Goal: Information Seeking & Learning: Learn about a topic

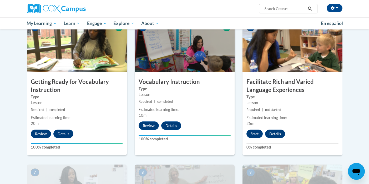
scroll to position [266, 0]
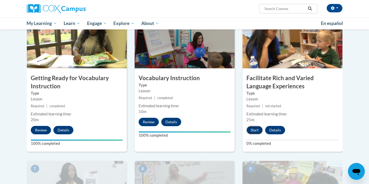
click at [254, 132] on button "Start" at bounding box center [254, 130] width 16 height 8
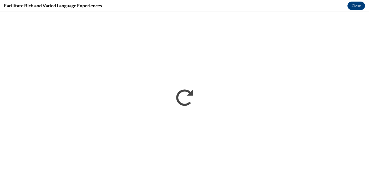
scroll to position [0, 0]
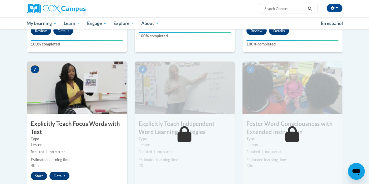
scroll to position [367, 0]
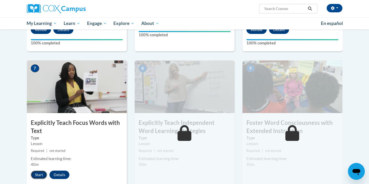
click at [37, 173] on button "Start" at bounding box center [39, 175] width 16 height 8
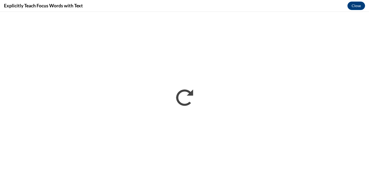
scroll to position [0, 0]
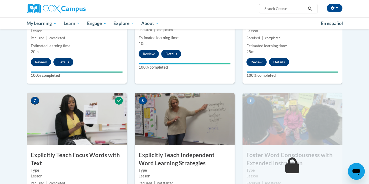
scroll to position [369, 0]
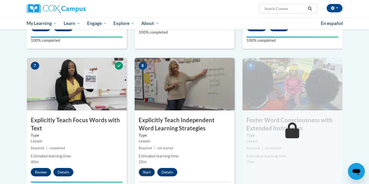
click at [150, 172] on button "Start" at bounding box center [146, 172] width 16 height 8
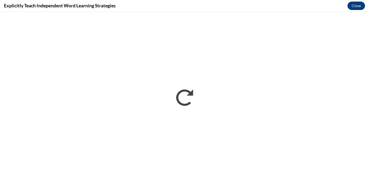
scroll to position [0, 0]
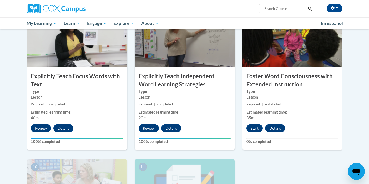
scroll to position [413, 0]
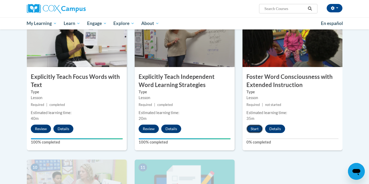
click at [256, 127] on button "Start" at bounding box center [254, 129] width 16 height 8
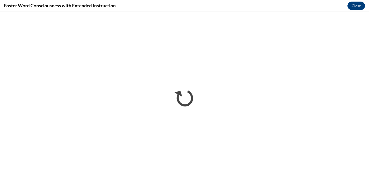
scroll to position [0, 0]
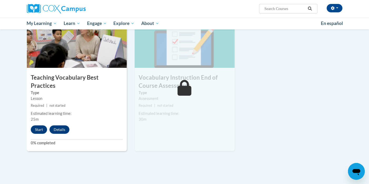
scroll to position [549, 0]
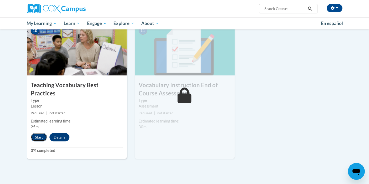
click at [34, 133] on button "Start" at bounding box center [39, 137] width 16 height 8
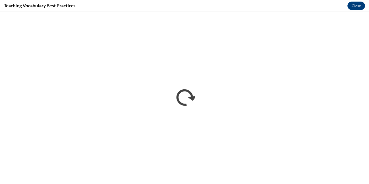
scroll to position [0, 0]
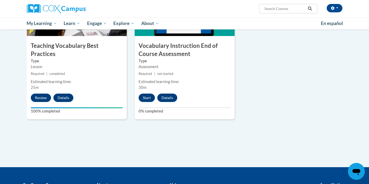
scroll to position [587, 0]
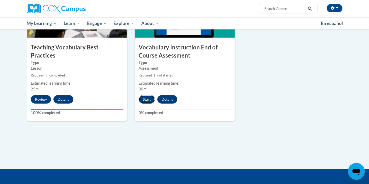
click at [143, 98] on button "Start" at bounding box center [146, 99] width 16 height 8
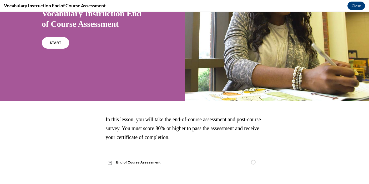
scroll to position [39, 0]
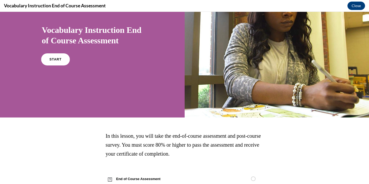
click at [64, 60] on link "START" at bounding box center [55, 59] width 29 height 12
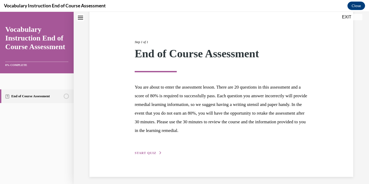
scroll to position [49, 0]
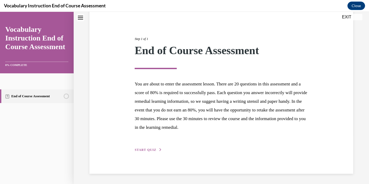
click at [134, 151] on div "Step 1 of 1 End of Course Assessment You are about to enter the assessment less…" at bounding box center [221, 88] width 181 height 128
click at [139, 149] on span "START QUIZ" at bounding box center [146, 150] width 22 height 4
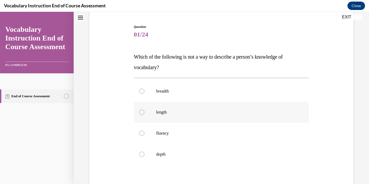
click at [165, 114] on p "length" at bounding box center [225, 112] width 139 height 5
click at [144, 114] on input "length" at bounding box center [141, 112] width 5 height 5
radio input "true"
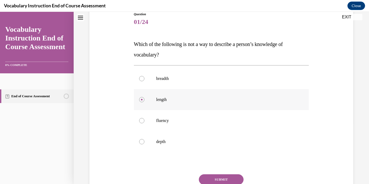
scroll to position [61, 0]
click at [212, 177] on button "SUBMIT" at bounding box center [221, 179] width 45 height 11
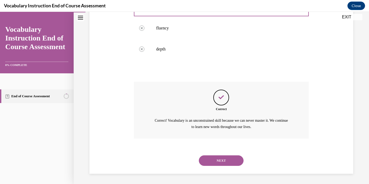
scroll to position [153, 0]
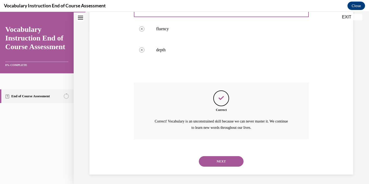
click at [217, 162] on button "NEXT" at bounding box center [221, 161] width 45 height 11
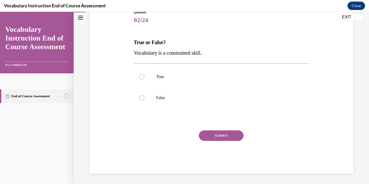
scroll to position [58, 0]
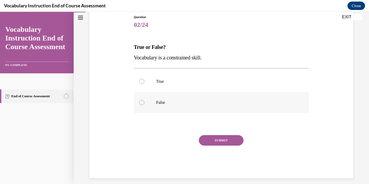
click at [162, 105] on p "False" at bounding box center [225, 102] width 139 height 5
click at [144, 105] on input "False" at bounding box center [141, 102] width 5 height 5
radio input "true"
click at [233, 144] on button "SUBMIT" at bounding box center [221, 140] width 45 height 11
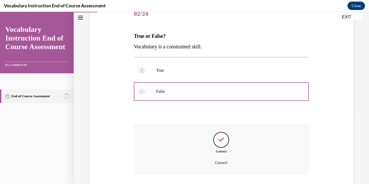
scroll to position [106, 0]
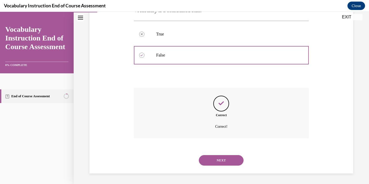
click at [221, 162] on button "NEXT" at bounding box center [221, 160] width 45 height 11
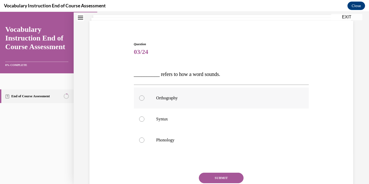
scroll to position [32, 0]
click at [206, 130] on label "Phonology" at bounding box center [221, 139] width 175 height 21
click at [144, 137] on input "Phonology" at bounding box center [141, 139] width 5 height 5
radio input "true"
click at [223, 176] on button "SUBMIT" at bounding box center [221, 177] width 45 height 11
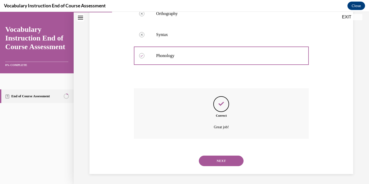
scroll to position [116, 0]
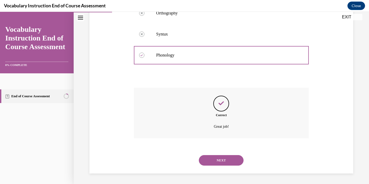
click at [219, 157] on button "NEXT" at bounding box center [221, 160] width 45 height 11
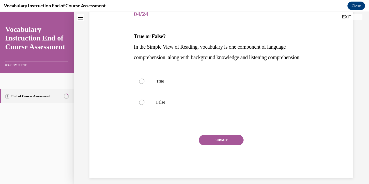
scroll to position [68, 0]
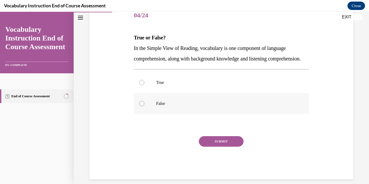
click at [158, 106] on p "False" at bounding box center [225, 103] width 139 height 5
click at [144, 106] on input "False" at bounding box center [141, 103] width 5 height 5
radio input "true"
click at [235, 147] on button "SUBMIT" at bounding box center [221, 141] width 45 height 11
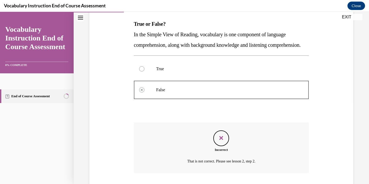
scroll to position [127, 0]
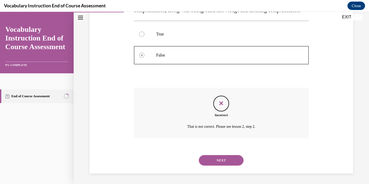
click at [228, 159] on button "NEXT" at bounding box center [221, 160] width 45 height 11
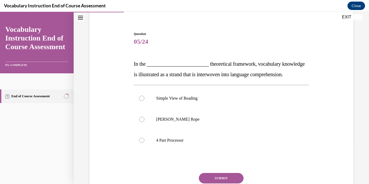
scroll to position [44, 0]
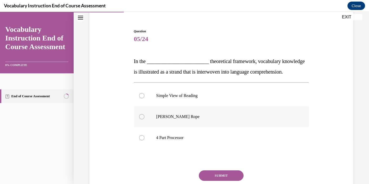
click at [227, 119] on p "[PERSON_NAME] Rope" at bounding box center [225, 116] width 139 height 5
click at [144, 119] on input "[PERSON_NAME] Rope" at bounding box center [141, 116] width 5 height 5
radio input "true"
click at [223, 174] on button "SUBMIT" at bounding box center [221, 175] width 45 height 11
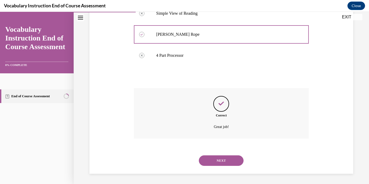
scroll to position [127, 0]
click at [223, 163] on button "NEXT" at bounding box center [221, 160] width 45 height 11
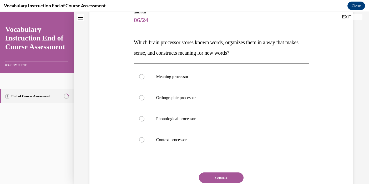
scroll to position [62, 0]
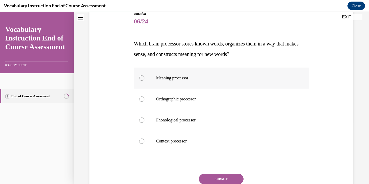
click at [226, 85] on label "Meaning processor" at bounding box center [221, 78] width 175 height 21
click at [144, 81] on input "Meaning processor" at bounding box center [141, 77] width 5 height 5
radio input "true"
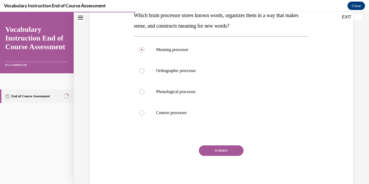
click at [220, 151] on button "SUBMIT" at bounding box center [221, 150] width 45 height 11
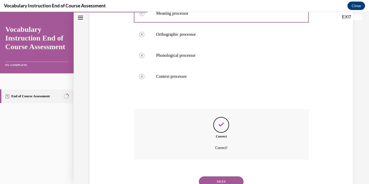
scroll to position [127, 0]
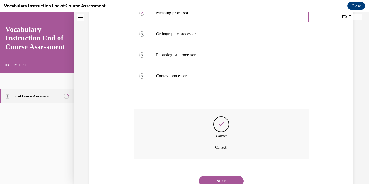
click at [223, 181] on button "NEXT" at bounding box center [221, 181] width 45 height 11
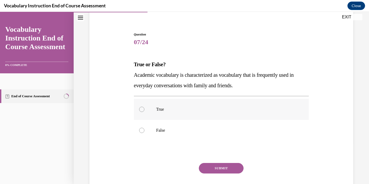
scroll to position [43, 0]
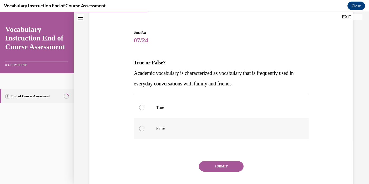
click at [199, 133] on label "False" at bounding box center [221, 128] width 175 height 21
click at [144, 131] on input "False" at bounding box center [141, 128] width 5 height 5
radio input "true"
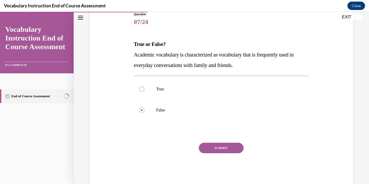
click at [225, 149] on button "SUBMIT" at bounding box center [221, 148] width 45 height 11
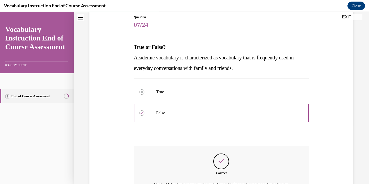
scroll to position [122, 0]
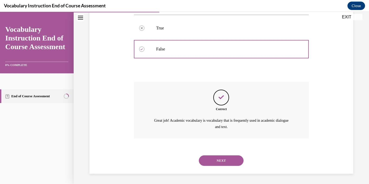
click at [217, 159] on button "NEXT" at bounding box center [221, 160] width 45 height 11
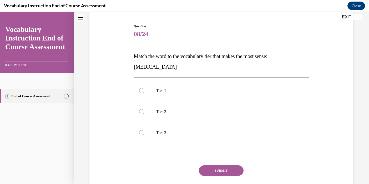
scroll to position [45, 0]
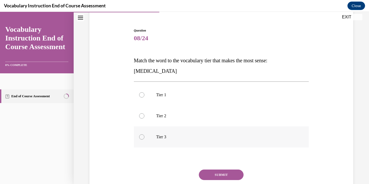
click at [178, 138] on p "Tier 3" at bounding box center [225, 136] width 139 height 5
click at [144, 138] on input "Tier 3" at bounding box center [141, 136] width 5 height 5
radio input "true"
click at [223, 175] on button "SUBMIT" at bounding box center [221, 174] width 45 height 11
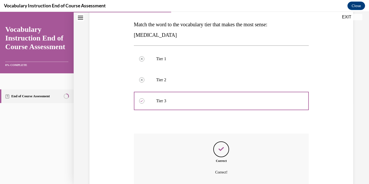
scroll to position [127, 0]
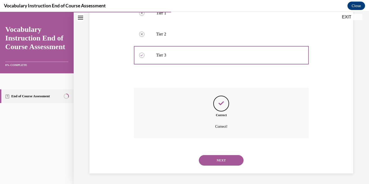
click at [218, 162] on button "NEXT" at bounding box center [221, 160] width 45 height 11
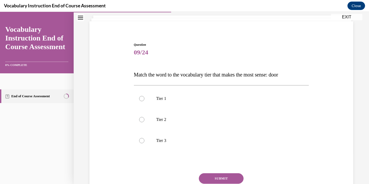
scroll to position [31, 0]
click at [193, 107] on label "Tier 1" at bounding box center [221, 97] width 175 height 21
click at [144, 101] on input "Tier 1" at bounding box center [141, 97] width 5 height 5
radio input "true"
click at [220, 179] on button "SUBMIT" at bounding box center [221, 178] width 45 height 11
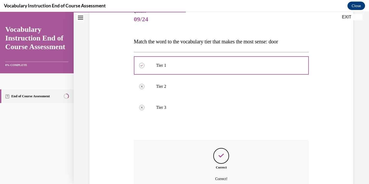
scroll to position [116, 0]
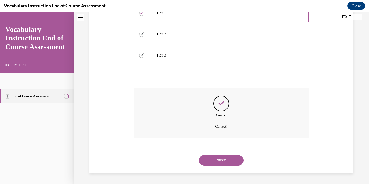
click at [235, 161] on button "NEXT" at bounding box center [221, 160] width 45 height 11
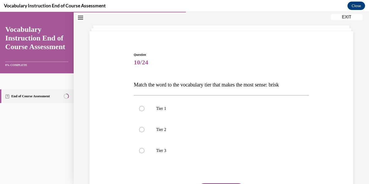
scroll to position [27, 0]
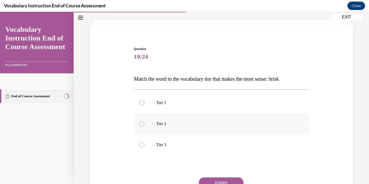
click at [220, 130] on label "Tier 2" at bounding box center [221, 123] width 175 height 21
click at [144, 126] on input "Tier 2" at bounding box center [141, 123] width 5 height 5
radio input "true"
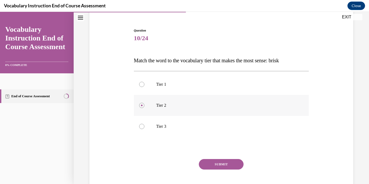
scroll to position [45, 0]
click at [219, 163] on button "SUBMIT" at bounding box center [221, 164] width 45 height 11
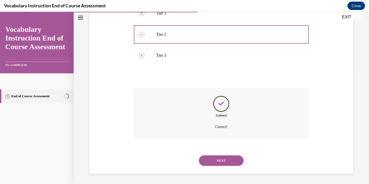
scroll to position [116, 0]
click at [223, 160] on button "NEXT" at bounding box center [221, 160] width 45 height 11
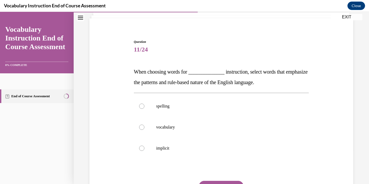
scroll to position [37, 0]
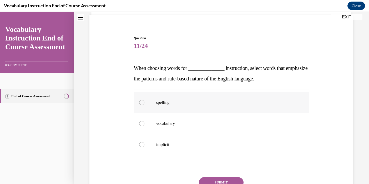
click at [207, 110] on label "spelling" at bounding box center [221, 102] width 175 height 21
click at [144, 105] on input "spelling" at bounding box center [141, 102] width 5 height 5
radio input "true"
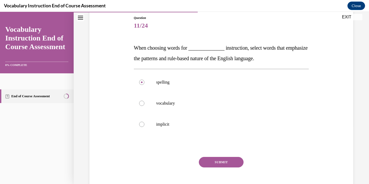
click at [223, 162] on button "SUBMIT" at bounding box center [221, 162] width 45 height 11
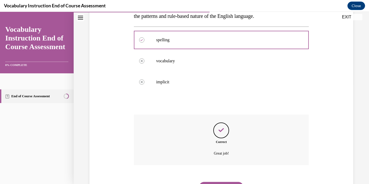
scroll to position [127, 0]
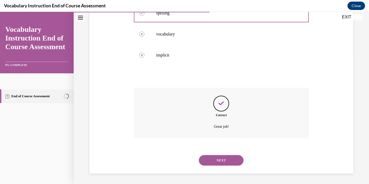
click at [221, 161] on button "NEXT" at bounding box center [221, 160] width 45 height 11
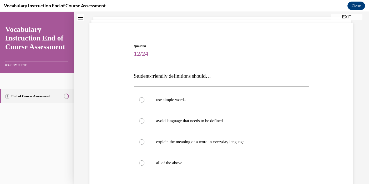
scroll to position [41, 0]
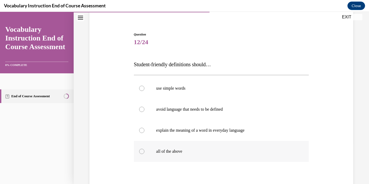
click at [201, 152] on p "all of the above" at bounding box center [225, 151] width 139 height 5
click at [144, 152] on input "all of the above" at bounding box center [141, 151] width 5 height 5
radio input "true"
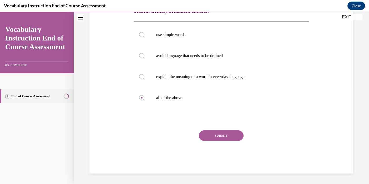
click at [217, 139] on button "SUBMIT" at bounding box center [221, 135] width 45 height 11
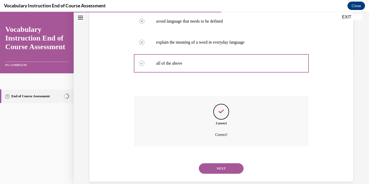
scroll to position [137, 0]
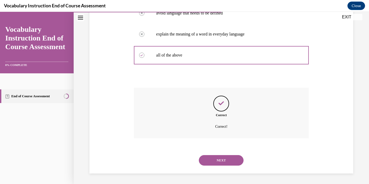
click at [215, 161] on button "NEXT" at bounding box center [221, 160] width 45 height 11
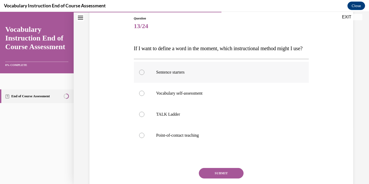
scroll to position [52, 0]
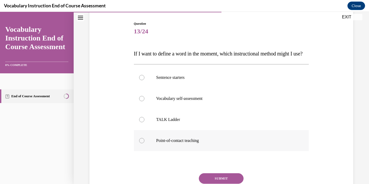
click at [207, 151] on label "Point-of-contact teaching" at bounding box center [221, 140] width 175 height 21
click at [144, 143] on input "Point-of-contact teaching" at bounding box center [141, 140] width 5 height 5
radio input "true"
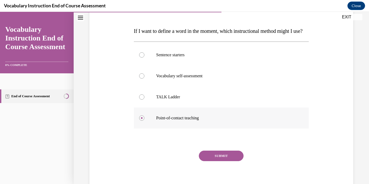
scroll to position [90, 0]
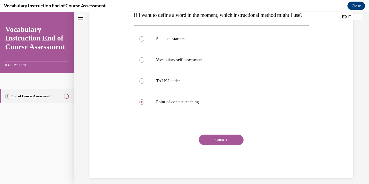
click at [211, 145] on button "SUBMIT" at bounding box center [221, 140] width 45 height 11
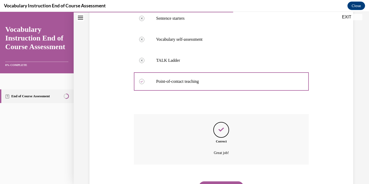
scroll to position [148, 0]
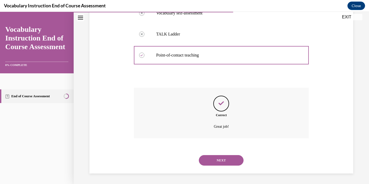
click at [213, 163] on button "NEXT" at bounding box center [221, 160] width 45 height 11
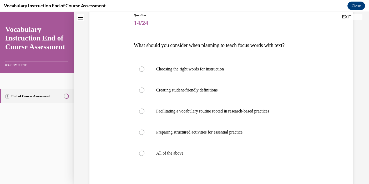
scroll to position [64, 0]
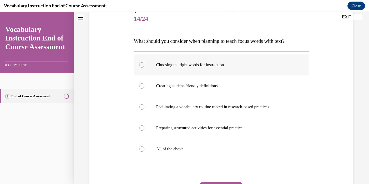
click at [188, 68] on label "Choosing the right words for instruction" at bounding box center [221, 64] width 175 height 21
click at [144, 68] on input "Choosing the right words for instruction" at bounding box center [141, 64] width 5 height 5
radio input "true"
click at [194, 143] on label "All of the above" at bounding box center [221, 148] width 175 height 21
click at [144, 146] on input "All of the above" at bounding box center [141, 148] width 5 height 5
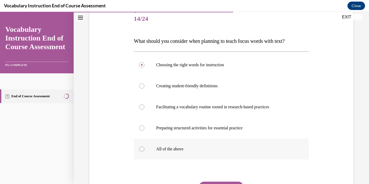
radio input "true"
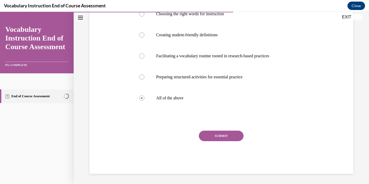
click at [210, 135] on button "SUBMIT" at bounding box center [221, 136] width 45 height 11
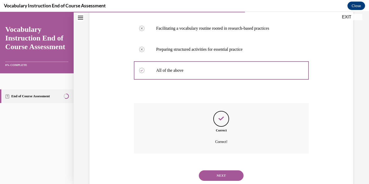
scroll to position [145, 0]
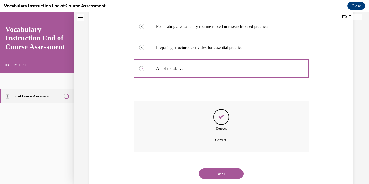
click at [216, 172] on button "NEXT" at bounding box center [221, 173] width 45 height 11
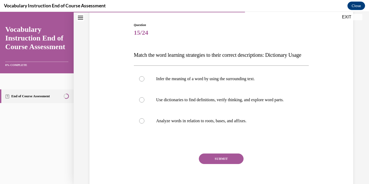
scroll to position [51, 0]
click at [198, 110] on label "Use dictionaries to find definitions, verify thinking, and explore word parts." at bounding box center [221, 99] width 175 height 21
click at [144, 102] on input "Use dictionaries to find definitions, verify thinking, and explore word parts." at bounding box center [141, 99] width 5 height 5
radio input "true"
click at [226, 164] on button "SUBMIT" at bounding box center [221, 158] width 45 height 11
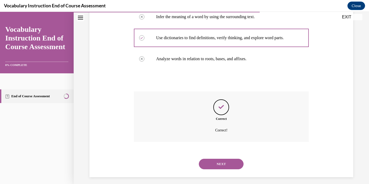
scroll to position [127, 0]
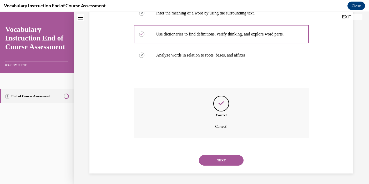
click at [218, 160] on button "NEXT" at bounding box center [221, 160] width 45 height 11
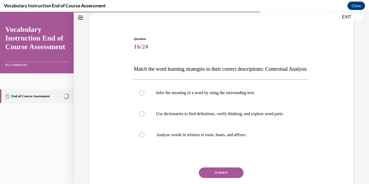
scroll to position [47, 0]
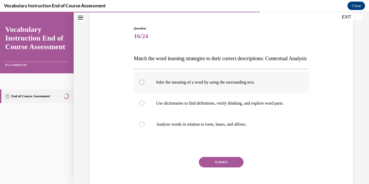
click at [207, 93] on label "Infer the meaning of a word by using the surrounding text." at bounding box center [221, 82] width 175 height 21
click at [144, 85] on input "Infer the meaning of a word by using the surrounding text." at bounding box center [141, 82] width 5 height 5
radio input "true"
click at [218, 167] on button "SUBMIT" at bounding box center [221, 162] width 45 height 11
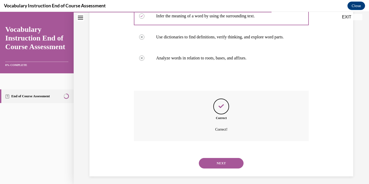
scroll to position [121, 0]
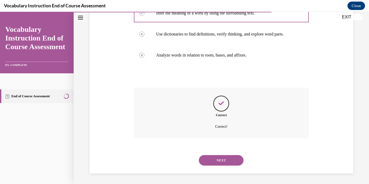
click at [218, 166] on button "NEXT" at bounding box center [221, 160] width 45 height 11
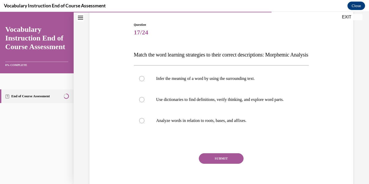
scroll to position [52, 0]
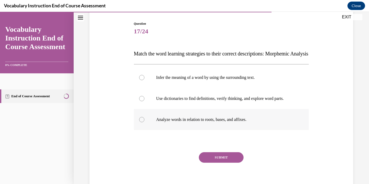
click at [208, 130] on label "Analyze words in relation to roots, bases, and affixes." at bounding box center [221, 119] width 175 height 21
click at [144, 122] on input "Analyze words in relation to roots, bases, and affixes." at bounding box center [141, 119] width 5 height 5
radio input "true"
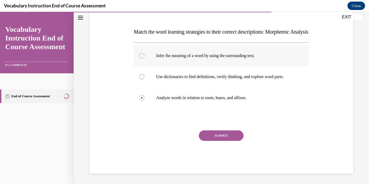
scroll to position [81, 0]
click at [208, 135] on button "SUBMIT" at bounding box center [221, 135] width 45 height 11
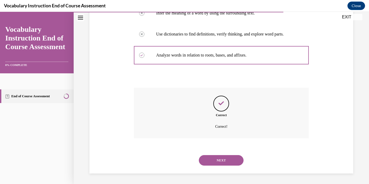
scroll to position [127, 0]
click at [215, 159] on button "NEXT" at bounding box center [221, 160] width 45 height 11
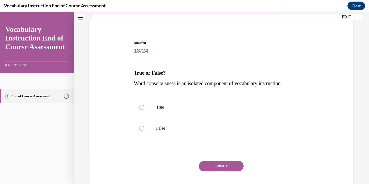
scroll to position [31, 0]
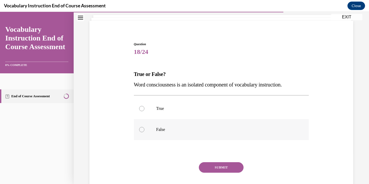
click at [197, 130] on p "False" at bounding box center [225, 129] width 139 height 5
click at [144, 130] on input "False" at bounding box center [141, 129] width 5 height 5
radio input "true"
click at [223, 168] on button "SUBMIT" at bounding box center [221, 167] width 45 height 11
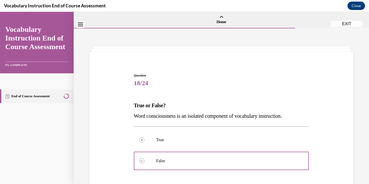
scroll to position [112, 0]
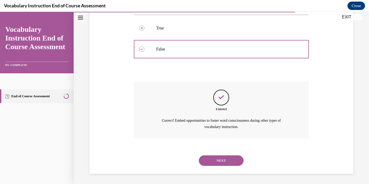
click at [221, 157] on button "NEXT" at bounding box center [221, 160] width 45 height 11
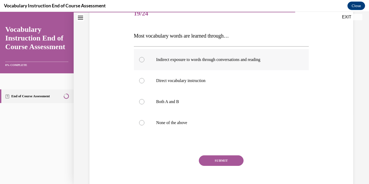
scroll to position [70, 0]
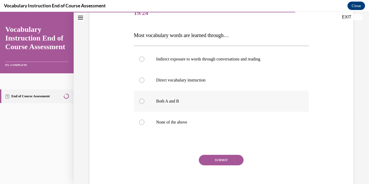
click at [186, 106] on label "Both A and B" at bounding box center [221, 101] width 175 height 21
click at [144, 104] on input "Both A and B" at bounding box center [141, 101] width 5 height 5
radio input "true"
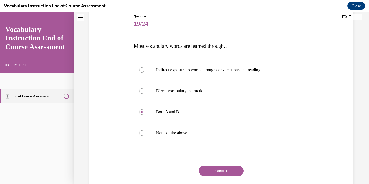
scroll to position [55, 0]
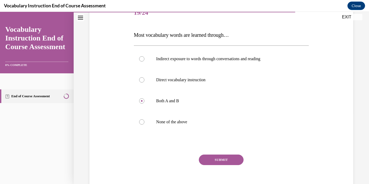
click at [215, 159] on button "SUBMIT" at bounding box center [221, 159] width 45 height 11
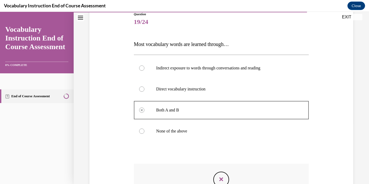
scroll to position [137, 0]
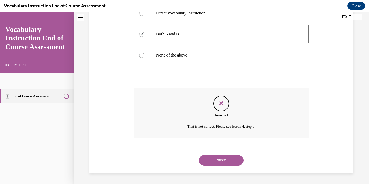
click at [222, 161] on button "NEXT" at bounding box center [221, 160] width 45 height 11
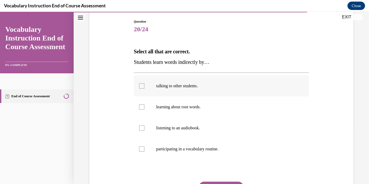
scroll to position [54, 0]
click at [206, 88] on p "talking to other students." at bounding box center [225, 85] width 139 height 5
click at [144, 88] on input "talking to other students." at bounding box center [141, 85] width 5 height 5
checkbox input "true"
click at [200, 131] on label "listening to an audiobook." at bounding box center [221, 127] width 175 height 21
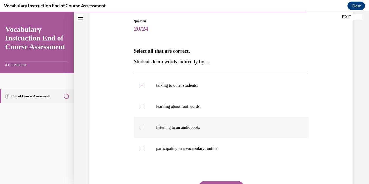
click at [144, 130] on input "listening to an audiobook." at bounding box center [141, 127] width 5 height 5
checkbox input "true"
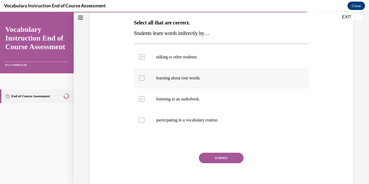
scroll to position [83, 0]
click at [236, 157] on button "SUBMIT" at bounding box center [221, 157] width 45 height 11
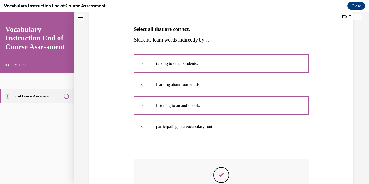
scroll to position [148, 0]
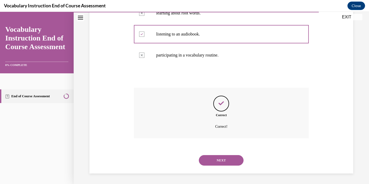
click at [226, 162] on button "NEXT" at bounding box center [221, 160] width 45 height 11
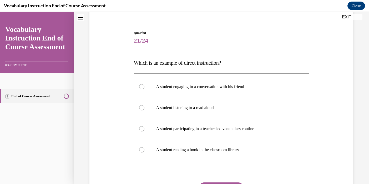
scroll to position [43, 0]
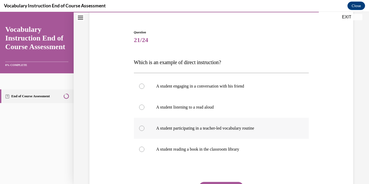
click at [207, 131] on label "A student participating in a teacher-led vocabulary routine" at bounding box center [221, 128] width 175 height 21
click at [144, 131] on input "A student participating in a teacher-led vocabulary routine" at bounding box center [141, 128] width 5 height 5
radio input "true"
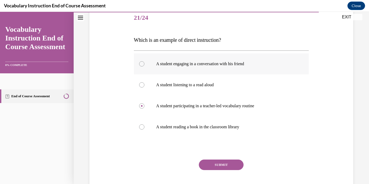
scroll to position [64, 0]
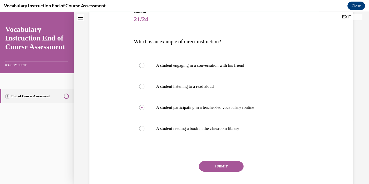
click at [233, 163] on button "SUBMIT" at bounding box center [221, 166] width 45 height 11
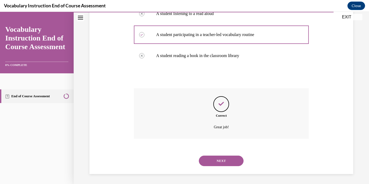
scroll to position [137, 0]
click at [225, 159] on button "NEXT" at bounding box center [221, 160] width 45 height 11
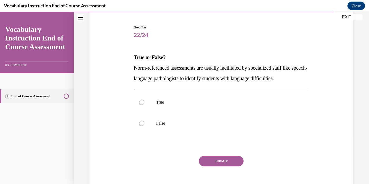
scroll to position [49, 0]
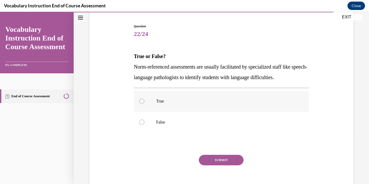
click at [219, 106] on label "True" at bounding box center [221, 101] width 175 height 21
click at [144, 104] on input "True" at bounding box center [141, 101] width 5 height 5
radio input "true"
click at [220, 161] on button "SUBMIT" at bounding box center [221, 160] width 45 height 11
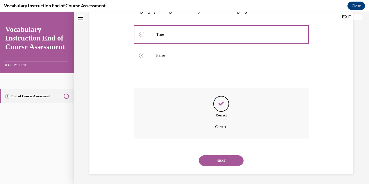
scroll to position [116, 0]
click at [223, 158] on button "NEXT" at bounding box center [221, 160] width 45 height 11
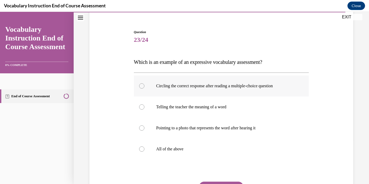
scroll to position [44, 0]
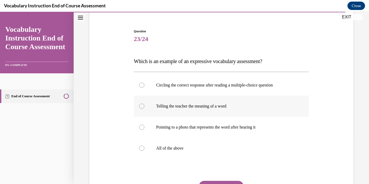
click at [224, 114] on label "Telling the teacher the meaning of a word" at bounding box center [221, 106] width 175 height 21
click at [144, 109] on input "Telling the teacher the meaning of a word" at bounding box center [141, 106] width 5 height 5
radio input "true"
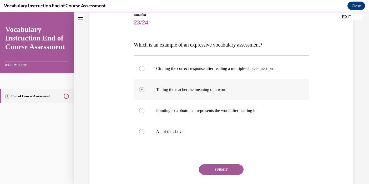
scroll to position [61, 0]
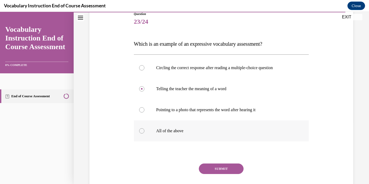
click at [174, 140] on label "All of the above" at bounding box center [221, 130] width 175 height 21
click at [144, 133] on input "All of the above" at bounding box center [141, 130] width 5 height 5
radio input "true"
click at [213, 166] on button "SUBMIT" at bounding box center [221, 168] width 45 height 11
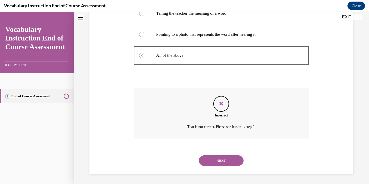
scroll to position [137, 0]
click at [218, 157] on button "NEXT" at bounding box center [221, 160] width 45 height 11
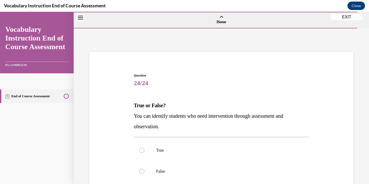
scroll to position [46, 0]
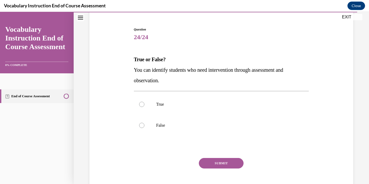
click at [230, 96] on label "True" at bounding box center [221, 104] width 175 height 21
click at [144, 102] on input "True" at bounding box center [141, 104] width 5 height 5
radio input "true"
click at [223, 162] on button "SUBMIT" at bounding box center [221, 163] width 45 height 11
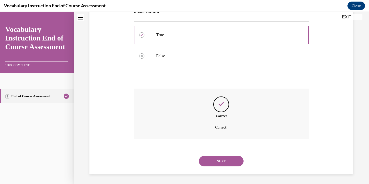
scroll to position [116, 0]
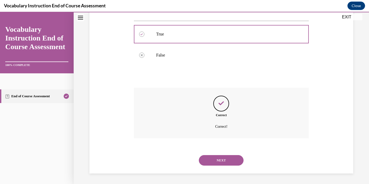
click at [223, 161] on button "NEXT" at bounding box center [221, 160] width 45 height 11
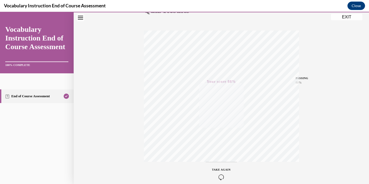
scroll to position [68, 0]
click at [348, 19] on button "EXIT" at bounding box center [346, 17] width 32 height 6
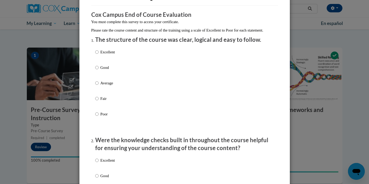
scroll to position [38, 0]
click at [111, 76] on label "Good" at bounding box center [105, 72] width 20 height 14
click at [99, 70] on input "Good" at bounding box center [96, 68] width 3 height 6
radio input "true"
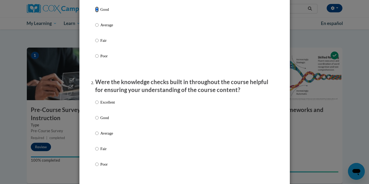
scroll to position [96, 0]
click at [107, 120] on p "Good" at bounding box center [107, 118] width 14 height 6
click at [99, 120] on input "Good" at bounding box center [96, 118] width 3 height 6
radio input "true"
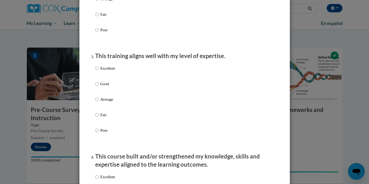
click at [104, 87] on p "Good" at bounding box center [107, 84] width 14 height 6
click at [99, 87] on input "Good" at bounding box center [96, 84] width 3 height 6
radio input "true"
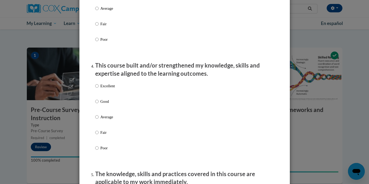
scroll to position [321, 0]
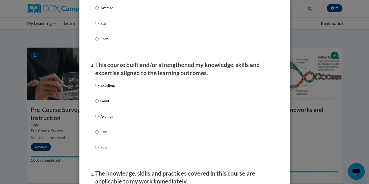
click at [102, 109] on label "Good" at bounding box center [105, 105] width 20 height 14
click at [99, 104] on input "Good" at bounding box center [96, 101] width 3 height 6
radio input "true"
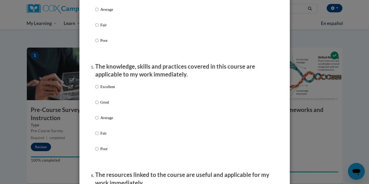
scroll to position [431, 0]
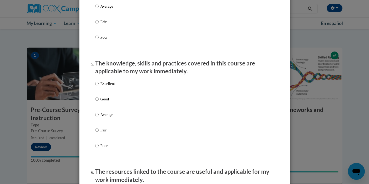
click at [103, 108] on label "Good" at bounding box center [105, 103] width 20 height 14
click at [99, 102] on input "Good" at bounding box center [96, 99] width 3 height 6
radio input "true"
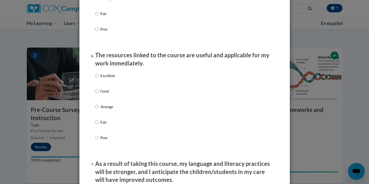
scroll to position [549, 0]
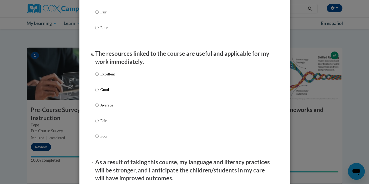
click at [104, 99] on label "Good" at bounding box center [105, 94] width 20 height 14
click at [99, 92] on input "Good" at bounding box center [96, 90] width 3 height 6
radio input "true"
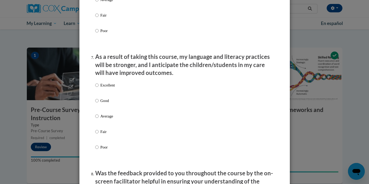
scroll to position [660, 0]
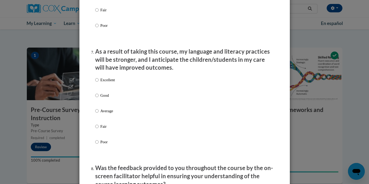
click at [104, 98] on p "Good" at bounding box center [107, 95] width 14 height 6
click at [99, 98] on input "Good" at bounding box center [96, 95] width 3 height 6
radio input "true"
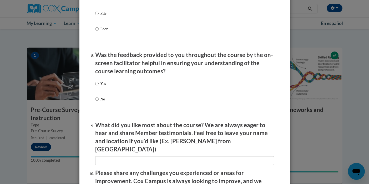
scroll to position [779, 0]
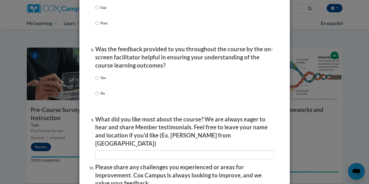
click at [101, 81] on p "Yes" at bounding box center [103, 78] width 6 height 6
click at [99, 81] on input "Yes" at bounding box center [96, 78] width 3 height 6
radio input "true"
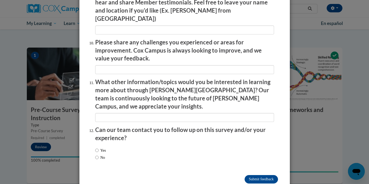
scroll to position [909, 0]
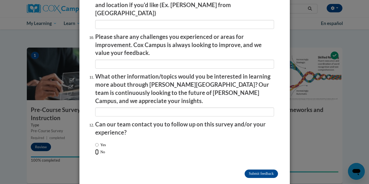
click at [97, 149] on input "No" at bounding box center [96, 152] width 3 height 6
radio input "true"
click at [252, 169] on input "Submit feedback" at bounding box center [260, 173] width 33 height 8
